Goal: Task Accomplishment & Management: Manage account settings

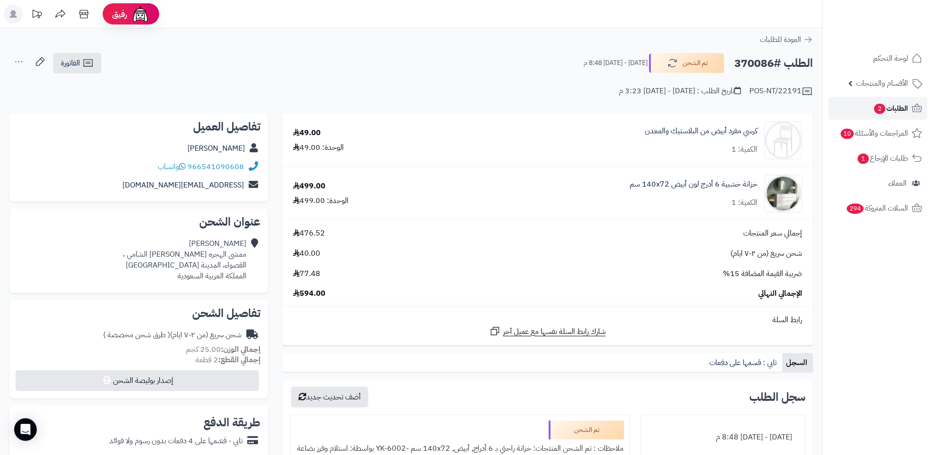
click at [873, 109] on span "الطلبات 2" at bounding box center [890, 108] width 35 height 13
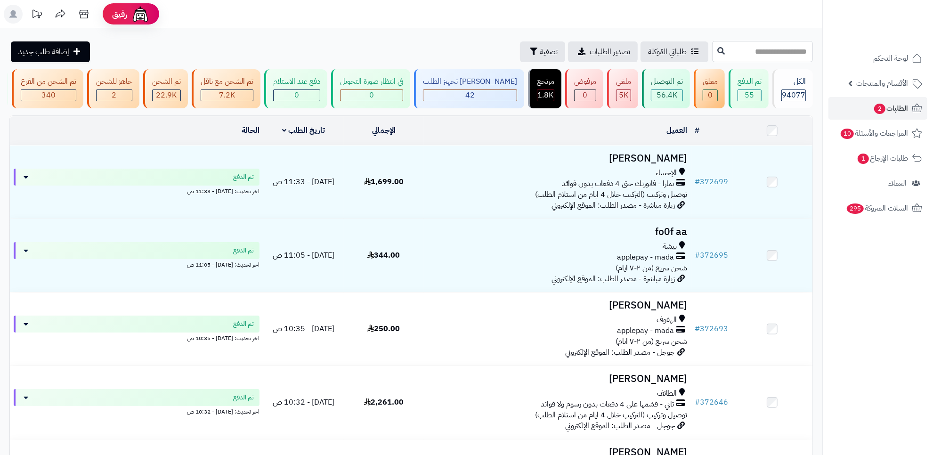
click at [767, 59] on input "text" at bounding box center [762, 51] width 101 height 21
paste input "******"
type input "******"
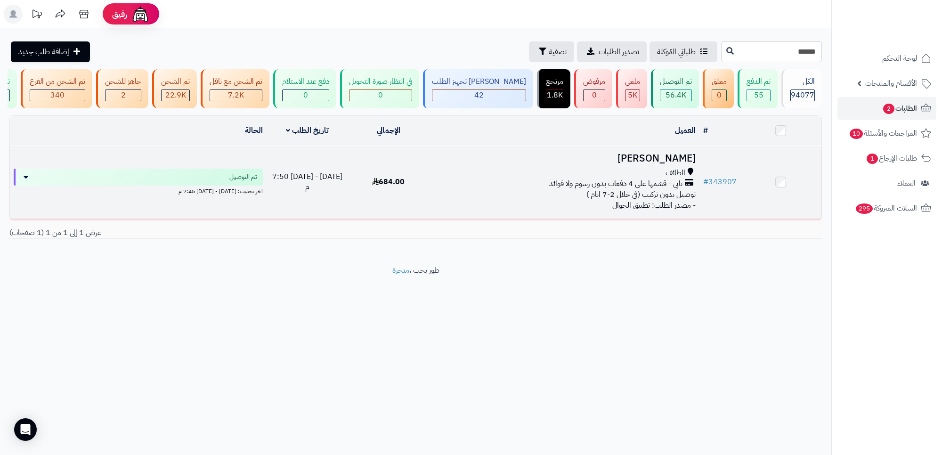
click at [541, 189] on div "تابي - قسّمها على 4 دفعات بدون رسوم ولا فوائد" at bounding box center [564, 183] width 263 height 11
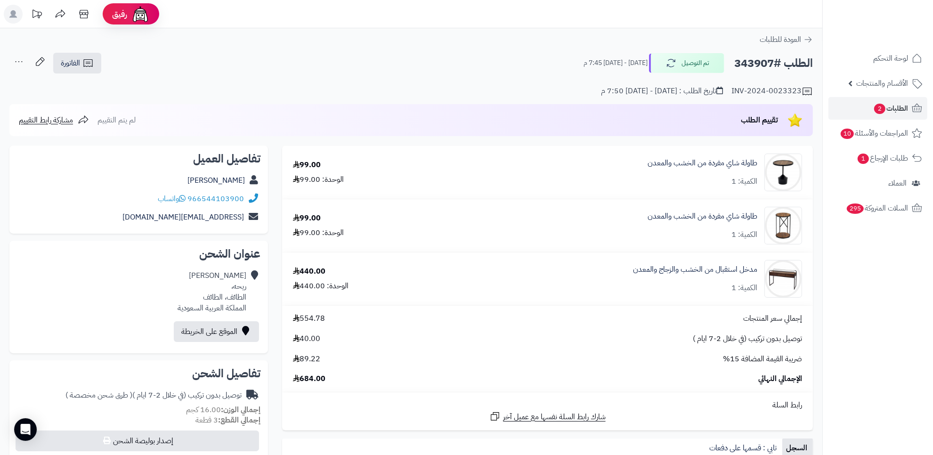
click at [152, 199] on div "966544103900 واتساب" at bounding box center [138, 199] width 243 height 18
copy div "966544103900 واتساب"
click at [205, 179] on div "حصه البقمي" at bounding box center [138, 180] width 243 height 18
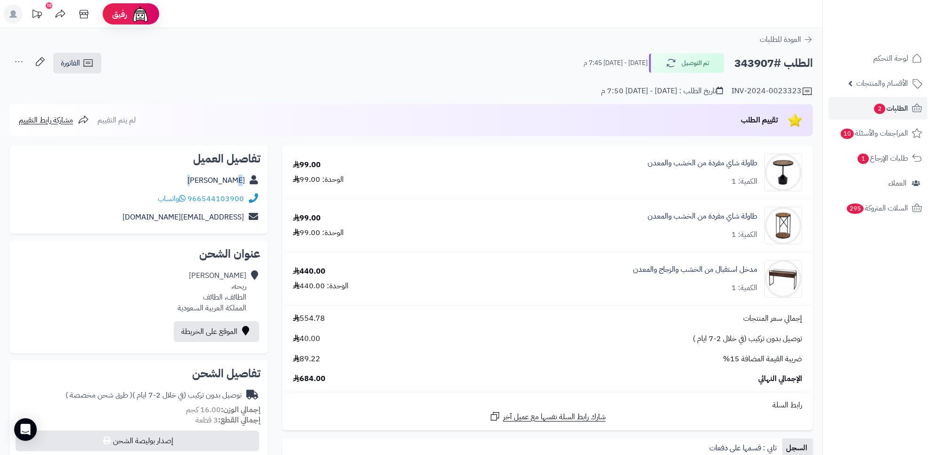
click at [205, 179] on div "حصه البقمي" at bounding box center [138, 180] width 243 height 18
click at [205, 178] on div "حصه البقمي" at bounding box center [138, 180] width 243 height 18
copy div "حصه البقمي"
click at [213, 180] on link "حصه البقمي" at bounding box center [215, 180] width 57 height 11
click at [203, 176] on div "حصه البقمي" at bounding box center [138, 180] width 243 height 18
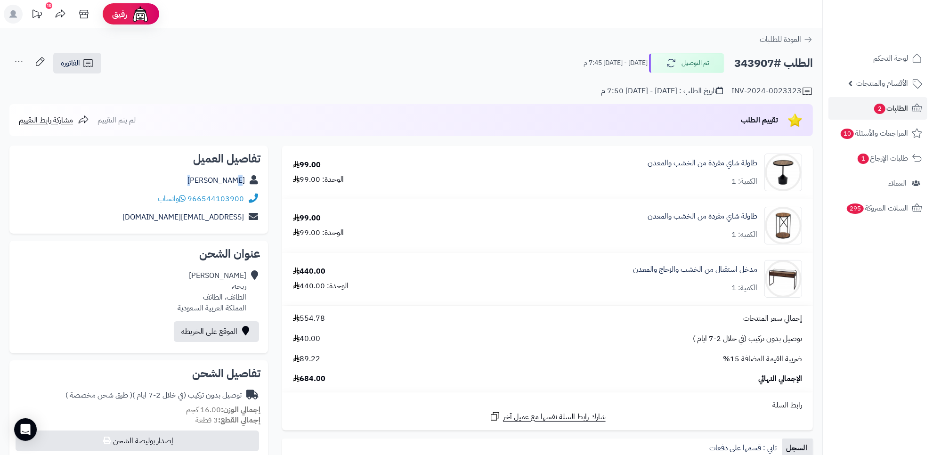
click at [203, 176] on div "حصه البقمي" at bounding box center [138, 180] width 243 height 18
click at [890, 112] on span "الطلبات 2" at bounding box center [890, 108] width 35 height 13
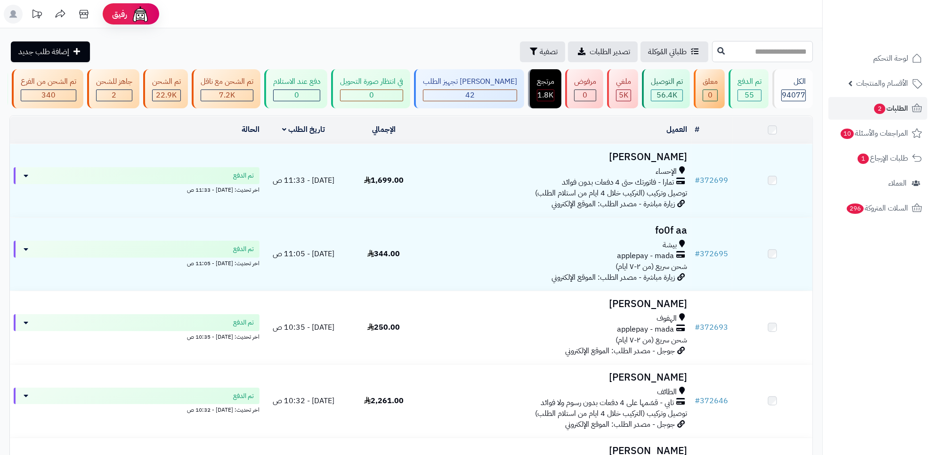
click at [752, 55] on input "text" at bounding box center [762, 51] width 101 height 21
paste input "******"
type input "******"
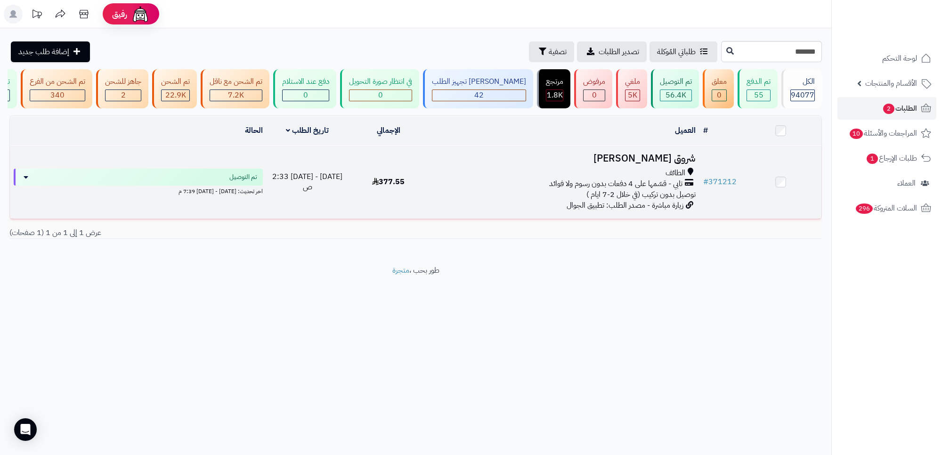
click at [551, 178] on div "الطائف" at bounding box center [564, 173] width 263 height 11
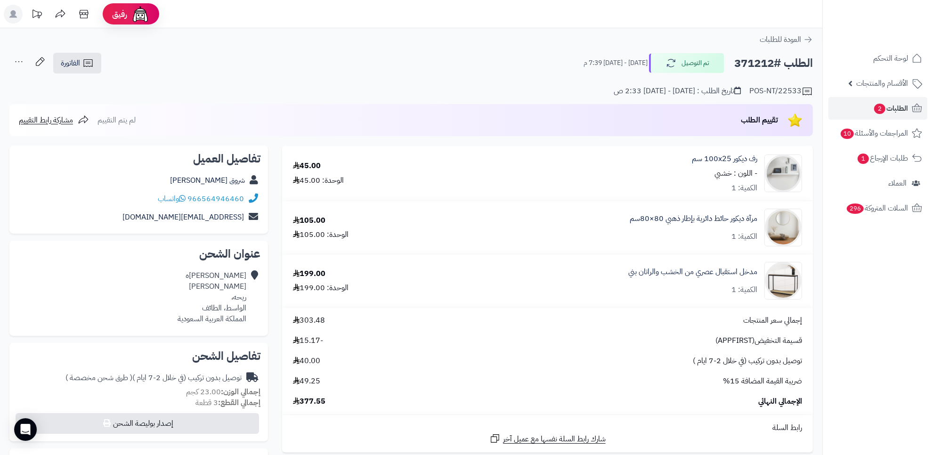
click at [152, 197] on div "966564946460 واتساب" at bounding box center [138, 199] width 243 height 18
copy div "واتساب"
click at [152, 197] on div "966564946460 واتساب" at bounding box center [138, 199] width 243 height 18
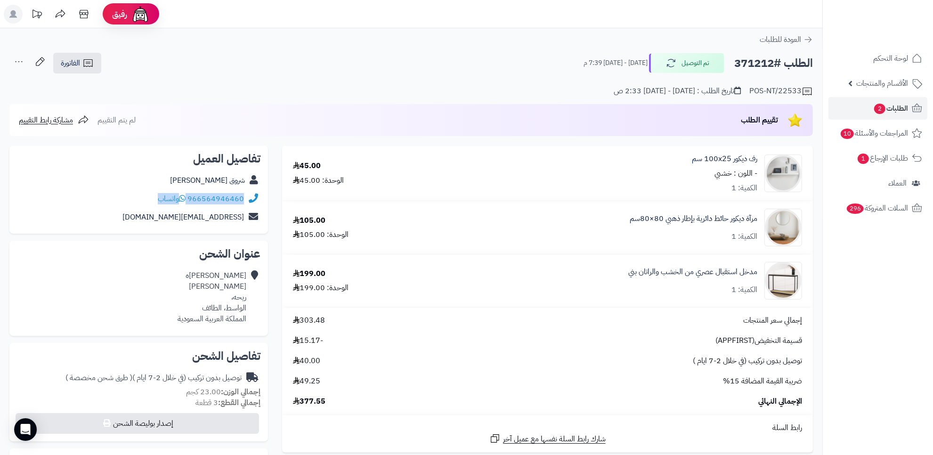
click at [152, 197] on div "966564946460 واتساب" at bounding box center [138, 199] width 243 height 18
